Goal: Task Accomplishment & Management: Manage account settings

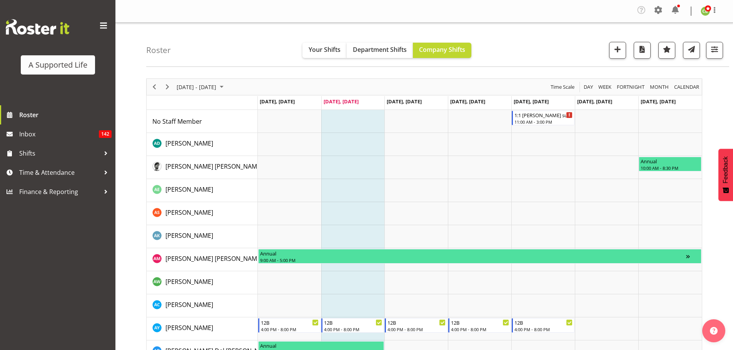
scroll to position [178, 0]
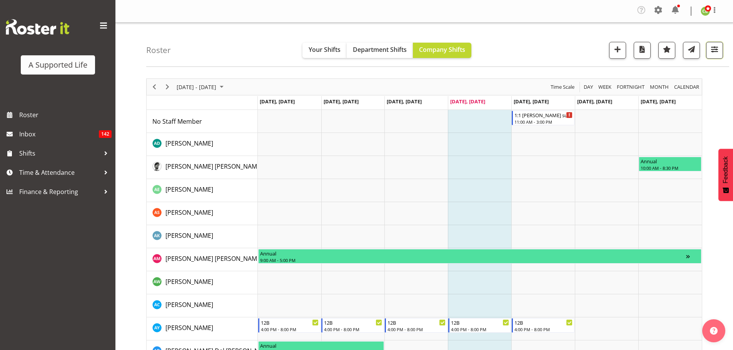
click at [715, 52] on span "button" at bounding box center [714, 49] width 10 height 10
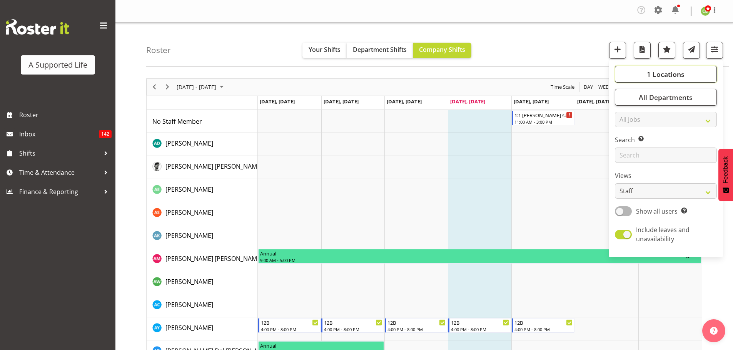
click at [705, 77] on button "1 Locations" at bounding box center [666, 74] width 102 height 17
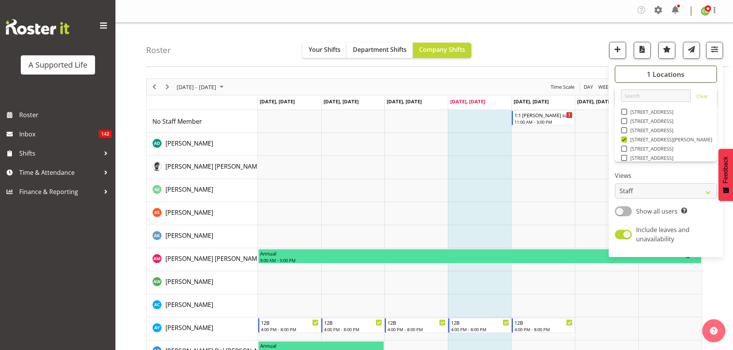
scroll to position [258, 0]
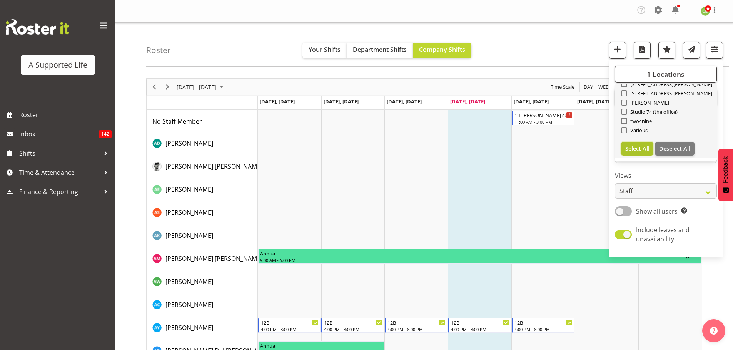
click at [640, 152] on span "Select All" at bounding box center [637, 148] width 24 height 7
checkbox input "true"
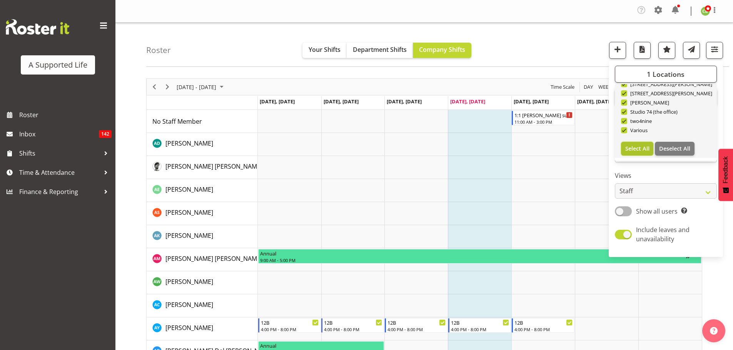
checkbox input "true"
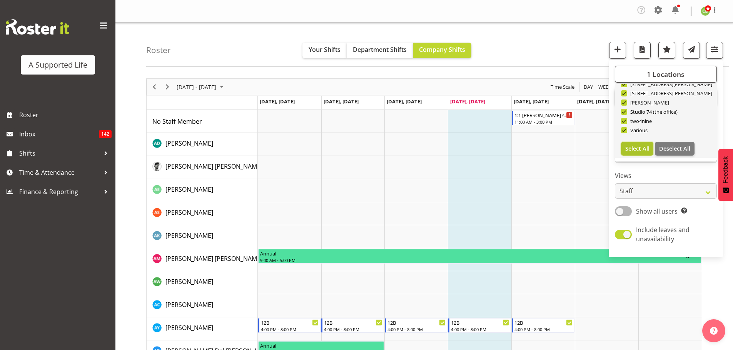
checkbox input "true"
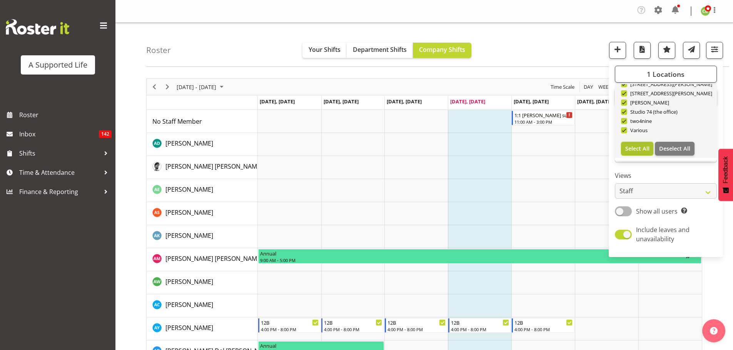
checkbox input "true"
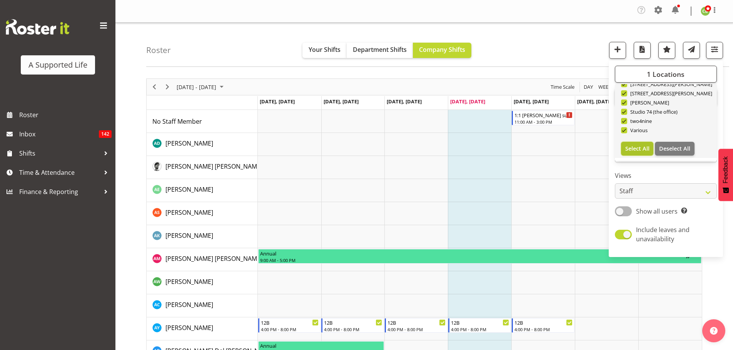
checkbox input "true"
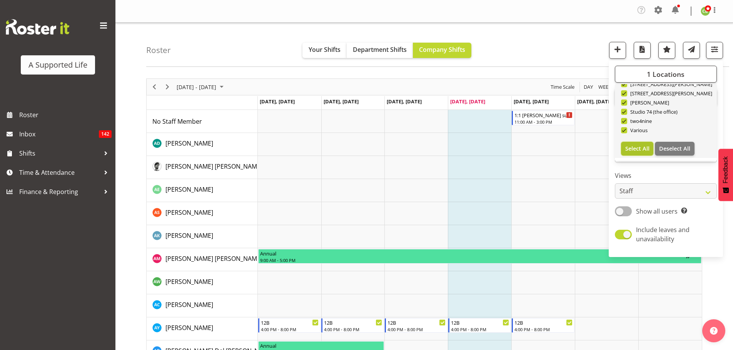
checkbox input "true"
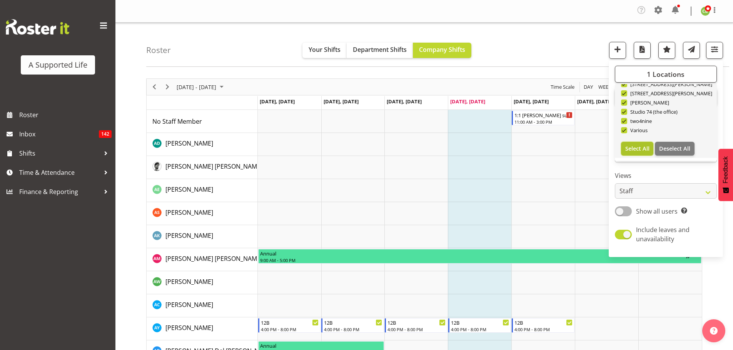
checkbox input "true"
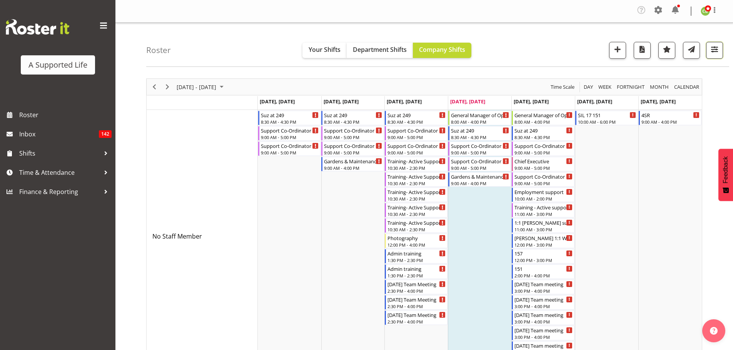
click at [711, 52] on span "button" at bounding box center [714, 49] width 10 height 10
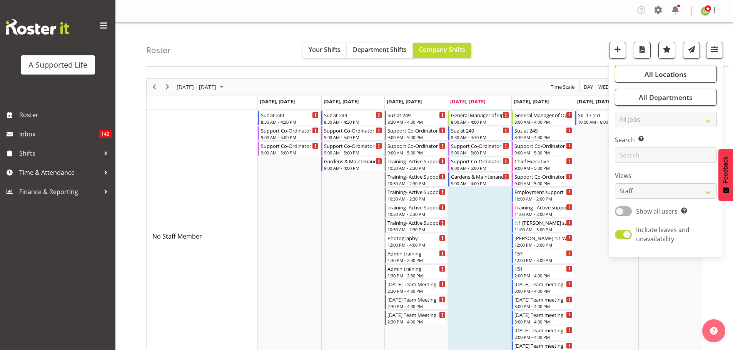
click at [674, 76] on span "All Locations" at bounding box center [665, 74] width 42 height 9
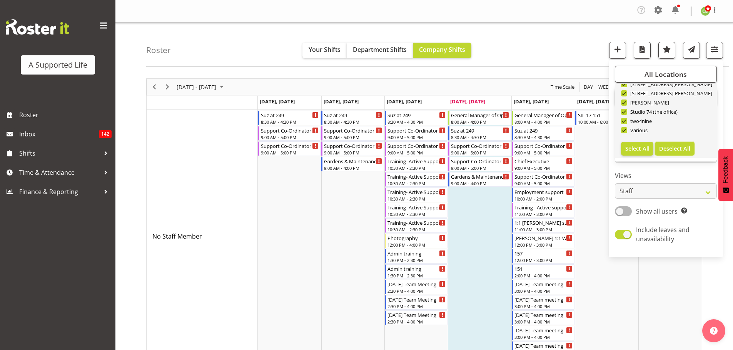
click at [684, 147] on span "Deselect All" at bounding box center [674, 148] width 31 height 7
checkbox input "false"
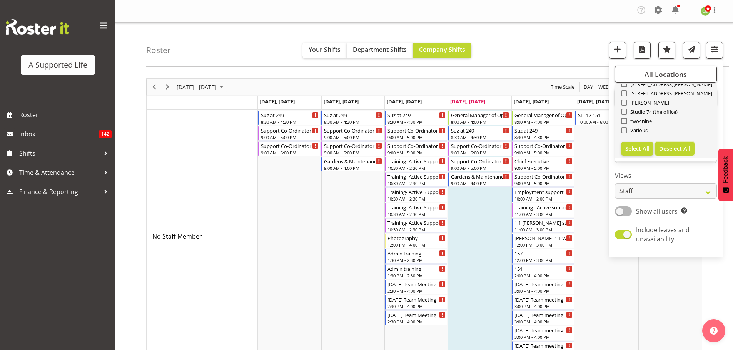
checkbox input "false"
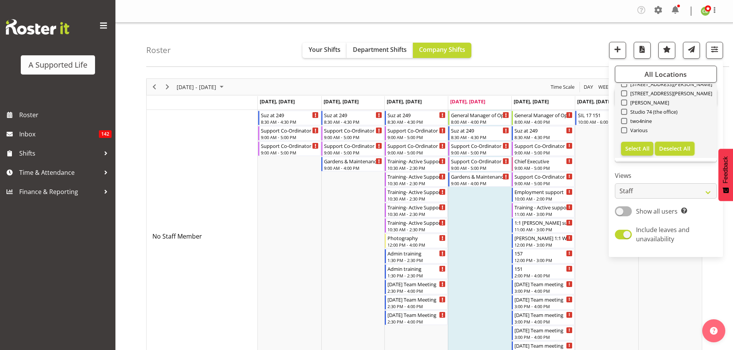
checkbox input "false"
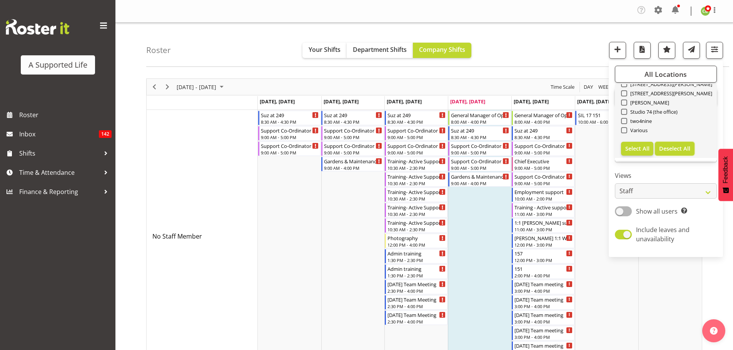
checkbox input "false"
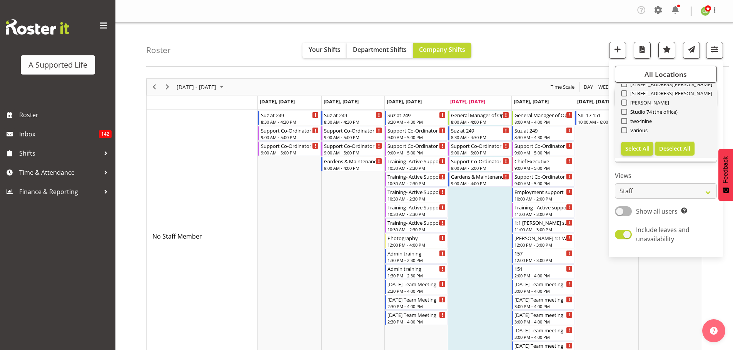
checkbox input "false"
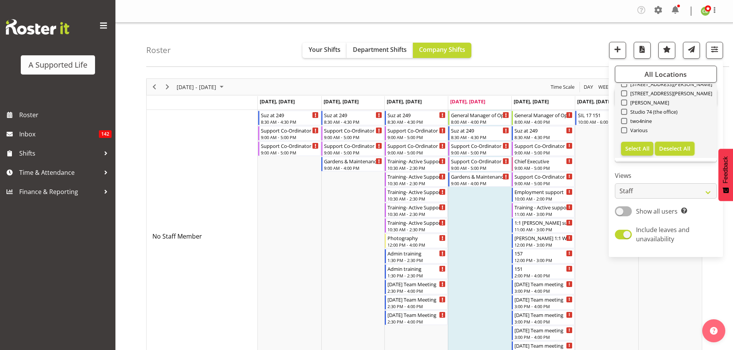
checkbox input "false"
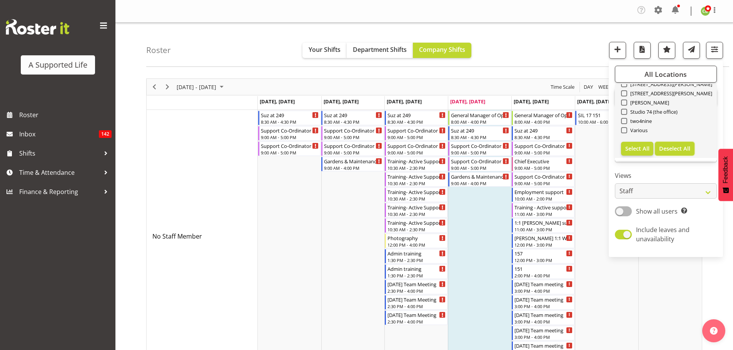
checkbox input "false"
click at [624, 120] on span at bounding box center [624, 118] width 6 height 6
click at [624, 120] on input "[STREET_ADDRESS]" at bounding box center [623, 118] width 5 height 5
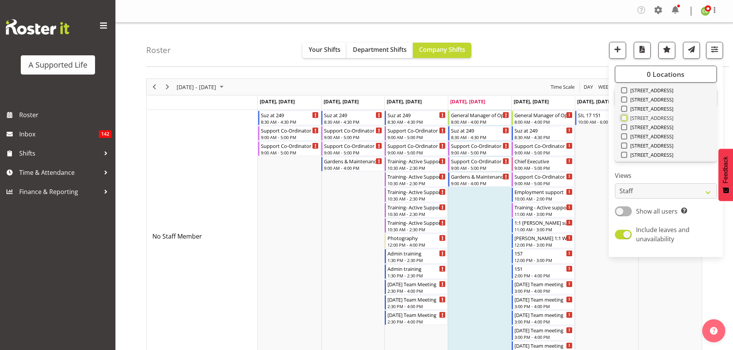
checkbox input "true"
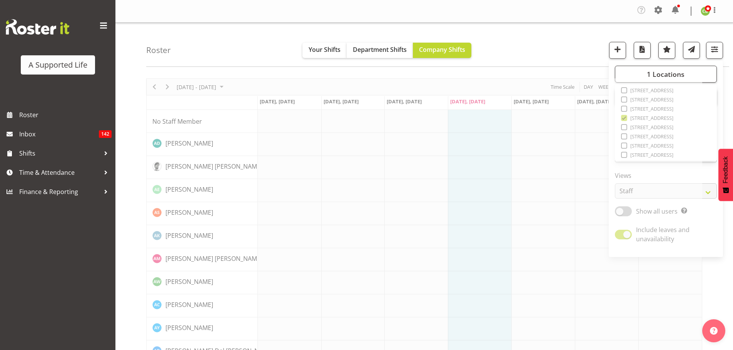
click at [530, 39] on div "Roster Your Shifts Department Shifts Company Shifts 1 Locations Clear [STREET_A…" at bounding box center [437, 45] width 583 height 44
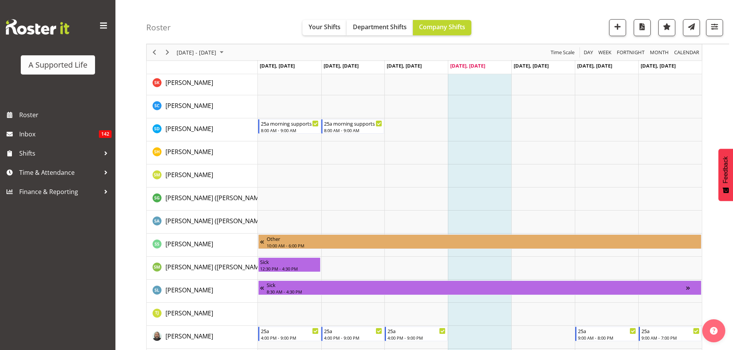
scroll to position [1885, 0]
